Goal: Find specific page/section: Find specific page/section

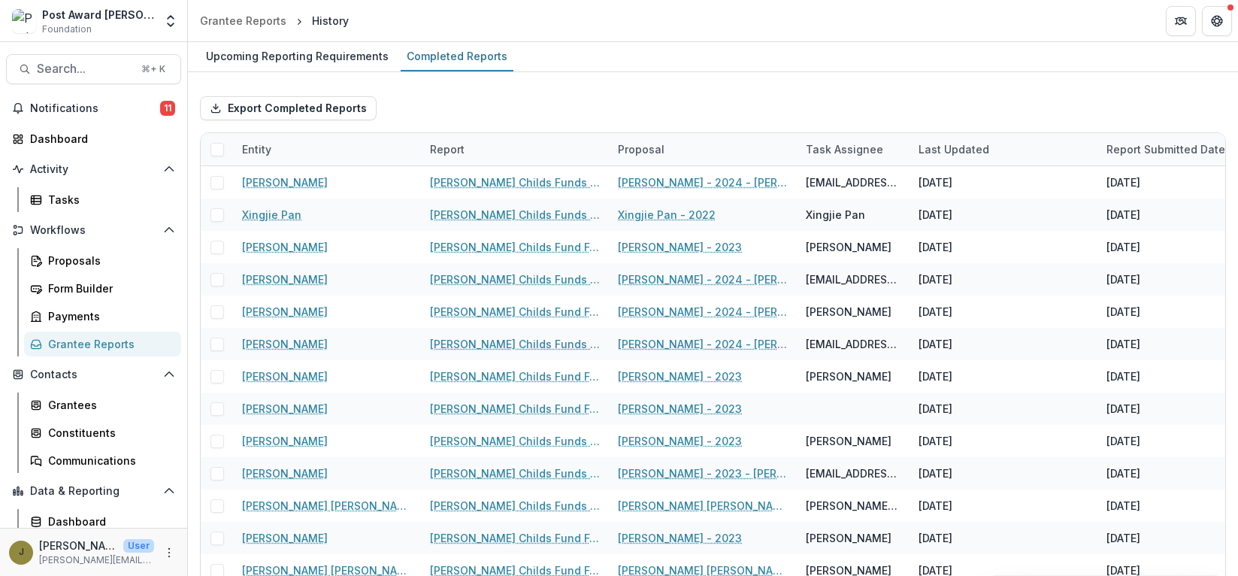
click at [68, 345] on div "Grantee Reports" at bounding box center [108, 344] width 121 height 16
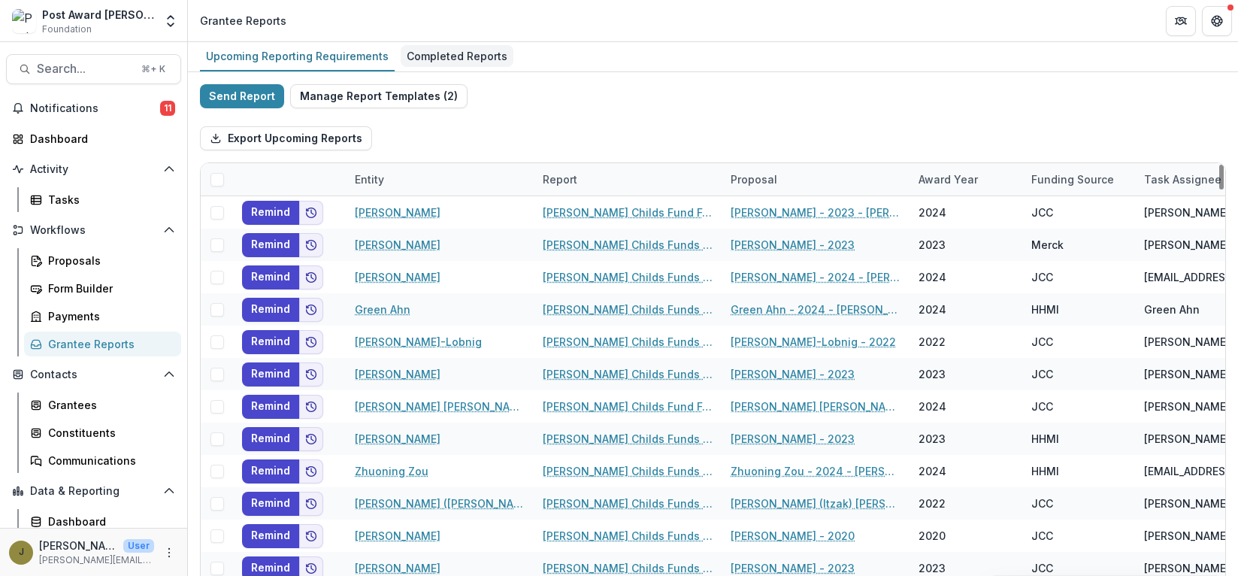
click at [460, 53] on div "Completed Reports" at bounding box center [457, 56] width 113 height 22
